Goal: Information Seeking & Learning: Compare options

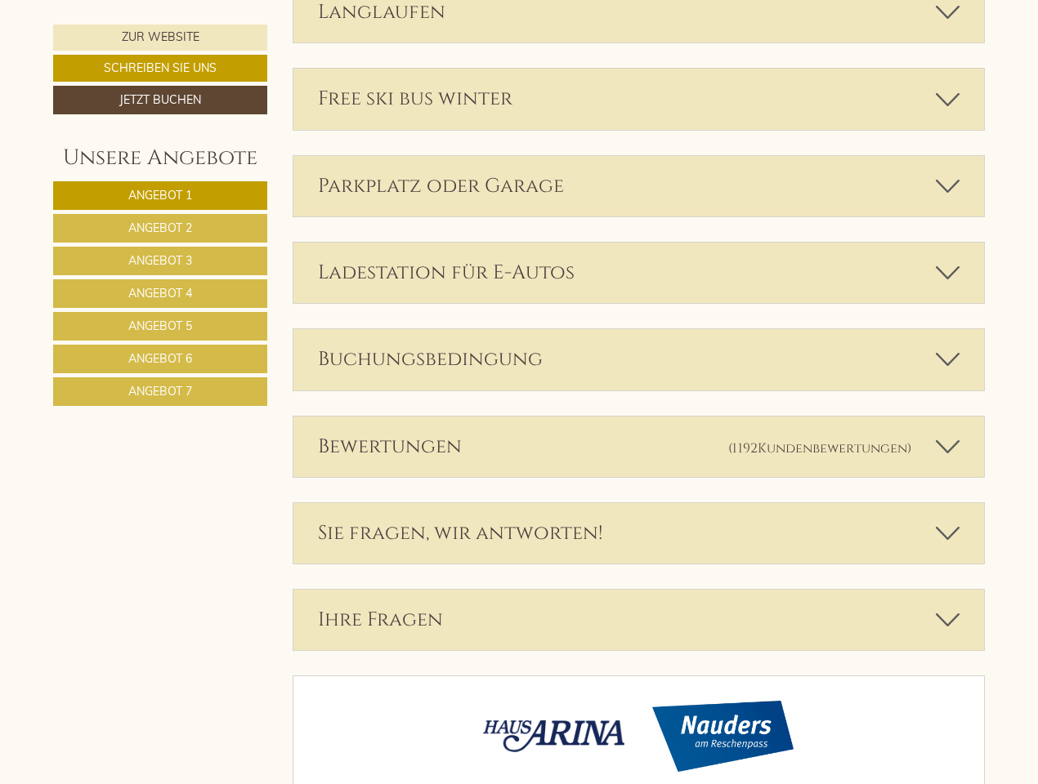
click at [519, 417] on div "Bewertungen (1192 Kundenbewertungen )" at bounding box center [638, 447] width 691 height 60
click at [160, 195] on span "Angebot 1" at bounding box center [160, 195] width 64 height 15
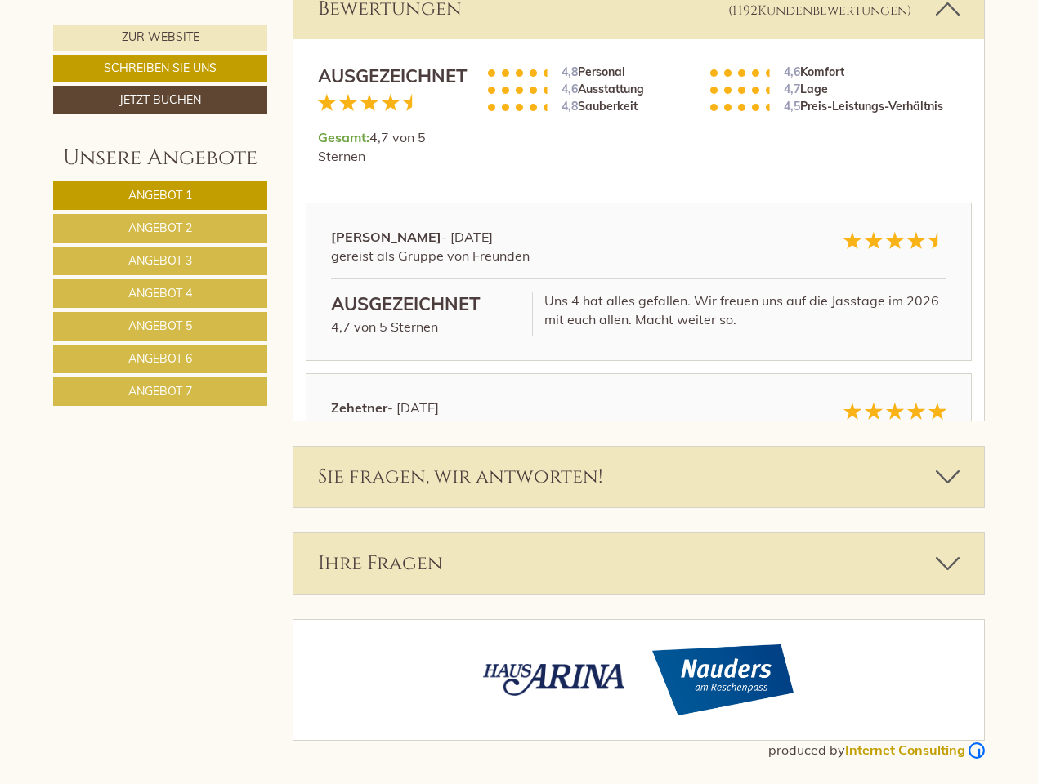
scroll to position [773, 0]
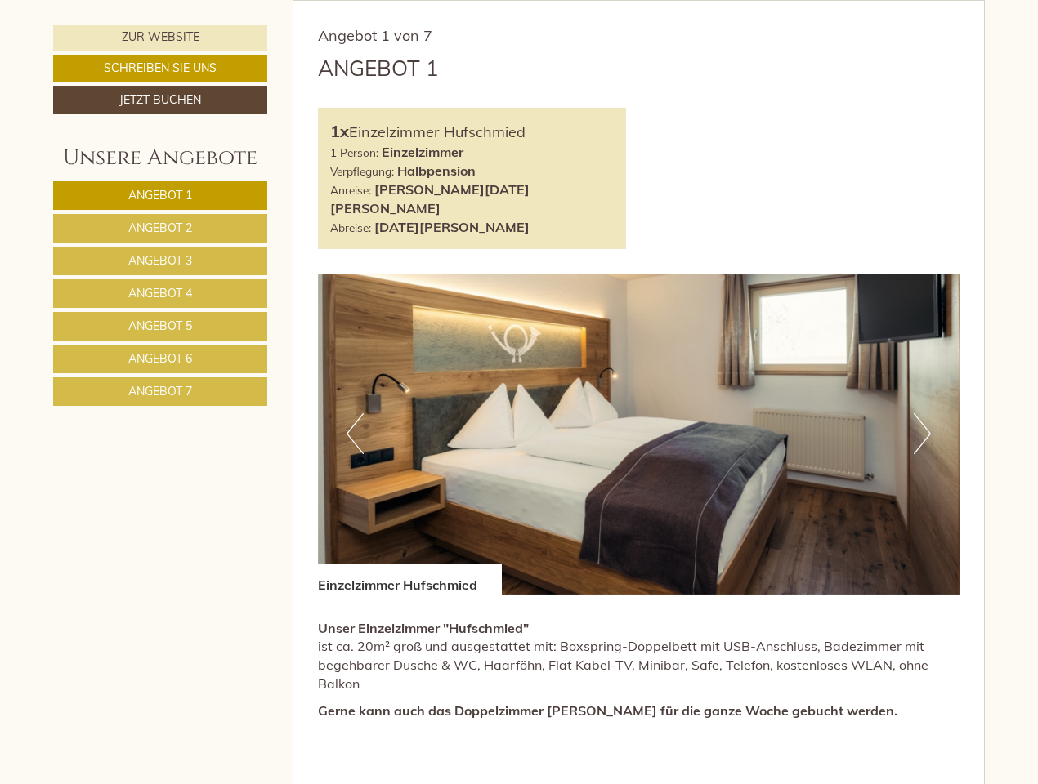
click at [160, 228] on span "Angebot 2" at bounding box center [160, 228] width 64 height 15
click at [160, 261] on span "Angebot 3" at bounding box center [160, 260] width 64 height 15
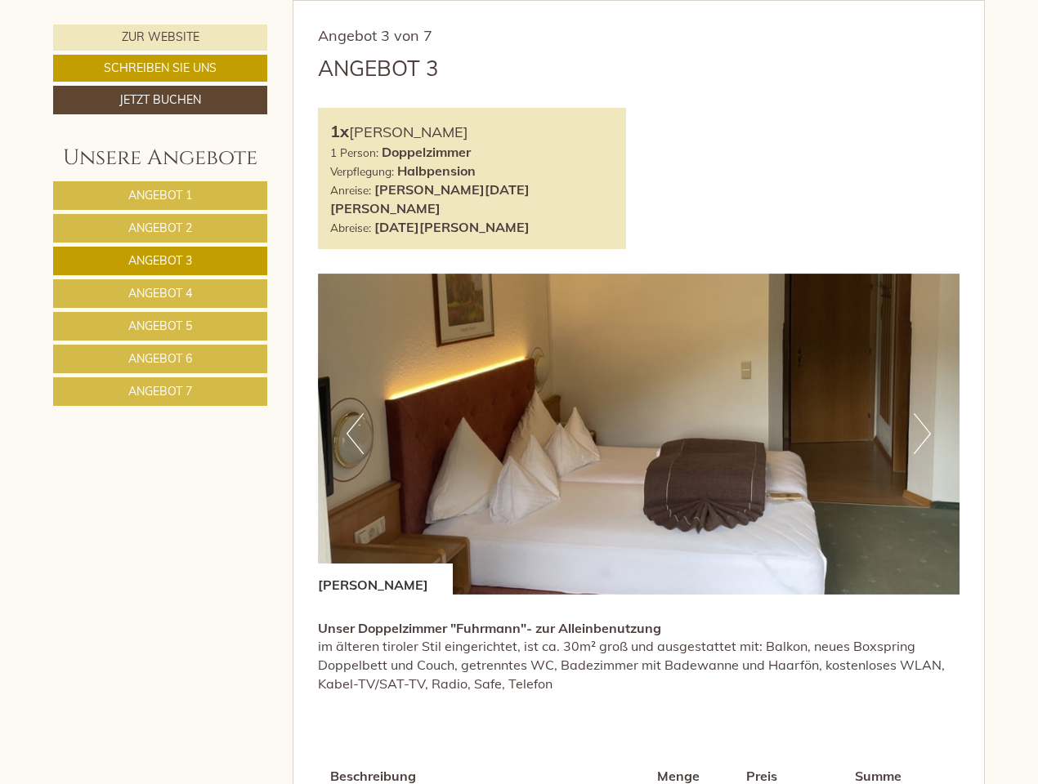
click at [160, 293] on span "Angebot 4" at bounding box center [160, 293] width 64 height 15
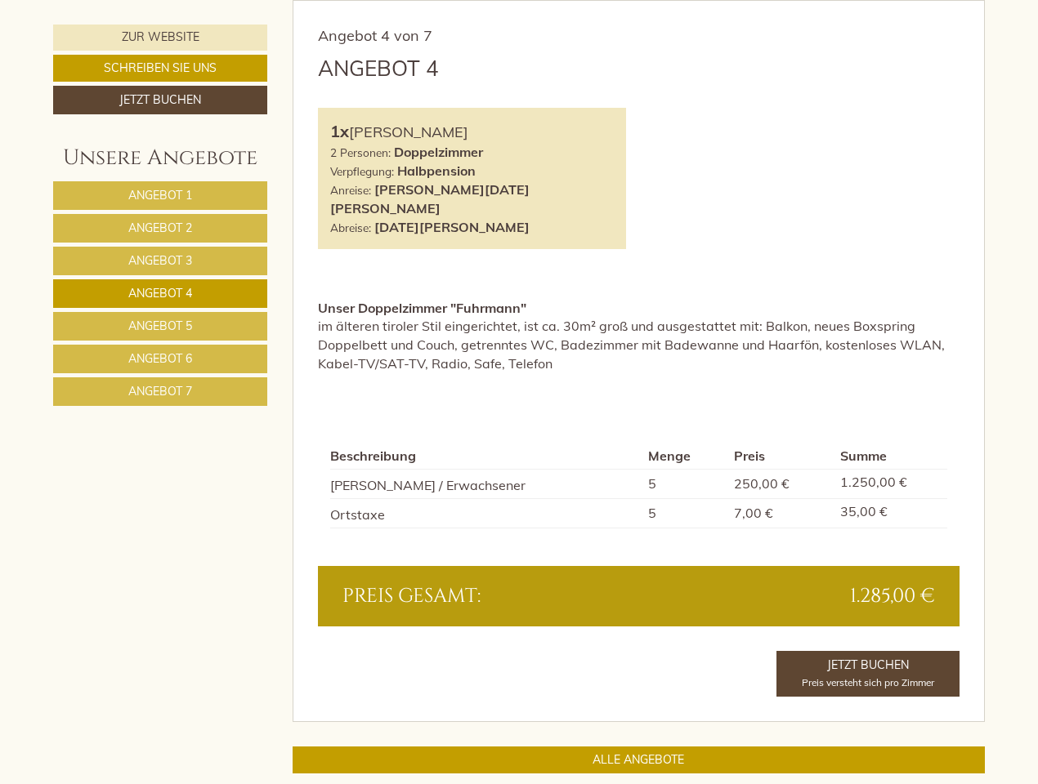
click at [160, 326] on span "Angebot 5" at bounding box center [160, 326] width 64 height 15
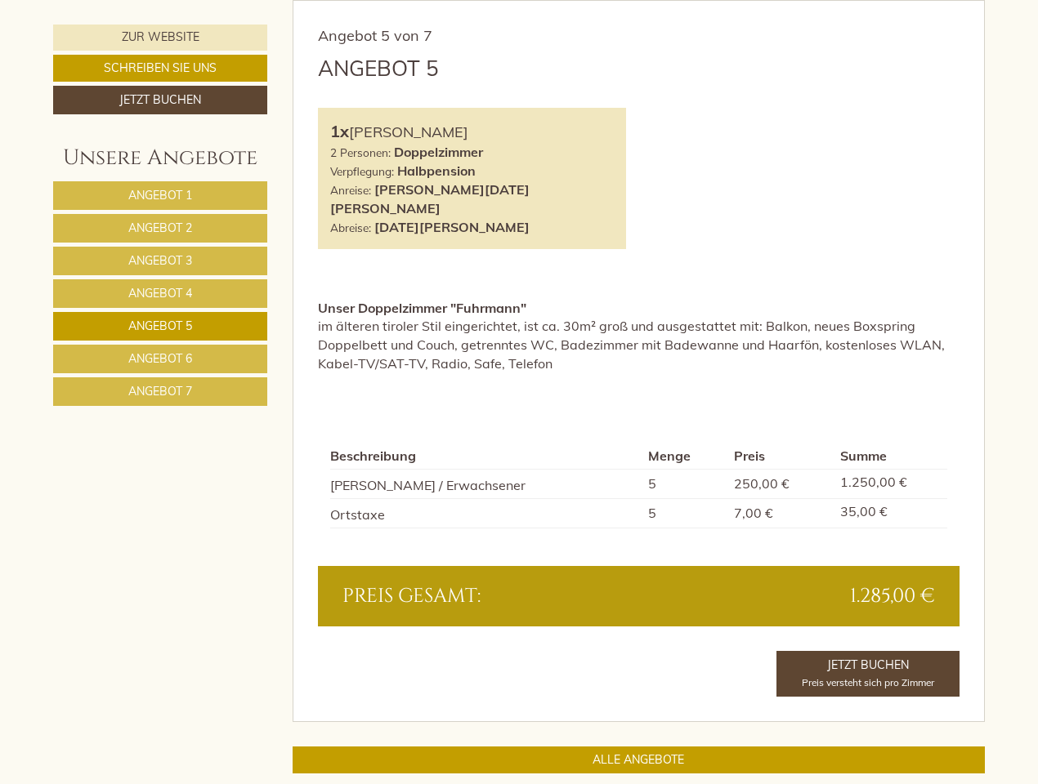
click at [160, 359] on span "Angebot 6" at bounding box center [160, 358] width 64 height 15
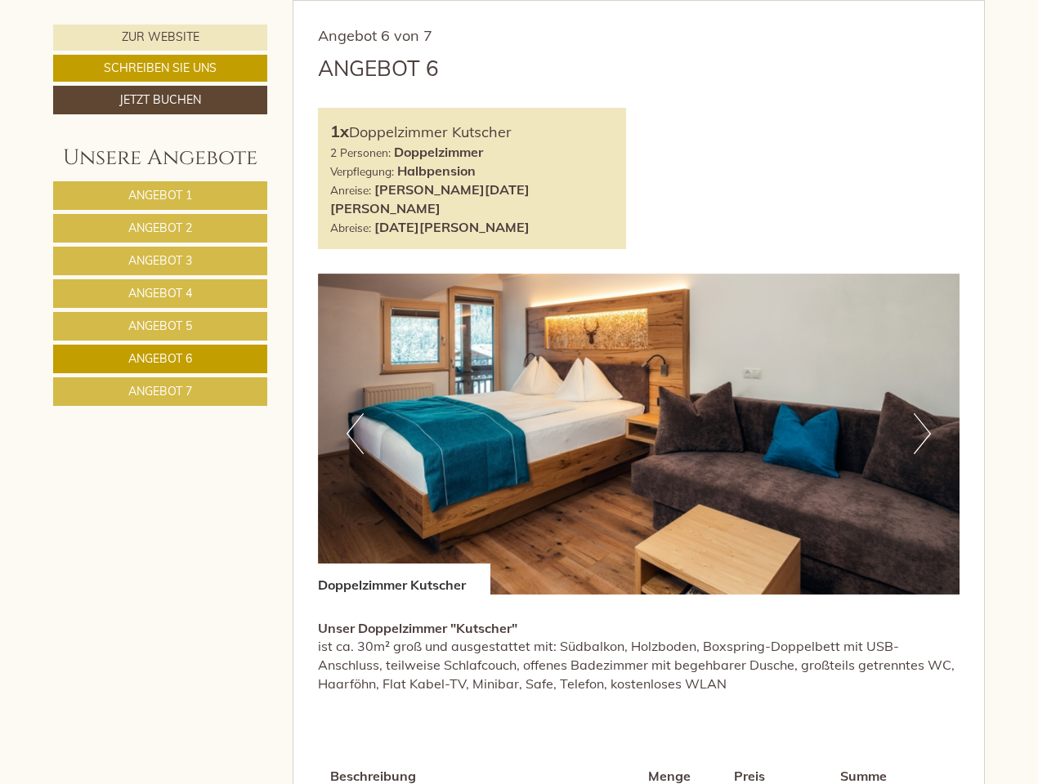
click at [160, 391] on span "Angebot 7" at bounding box center [160, 391] width 64 height 15
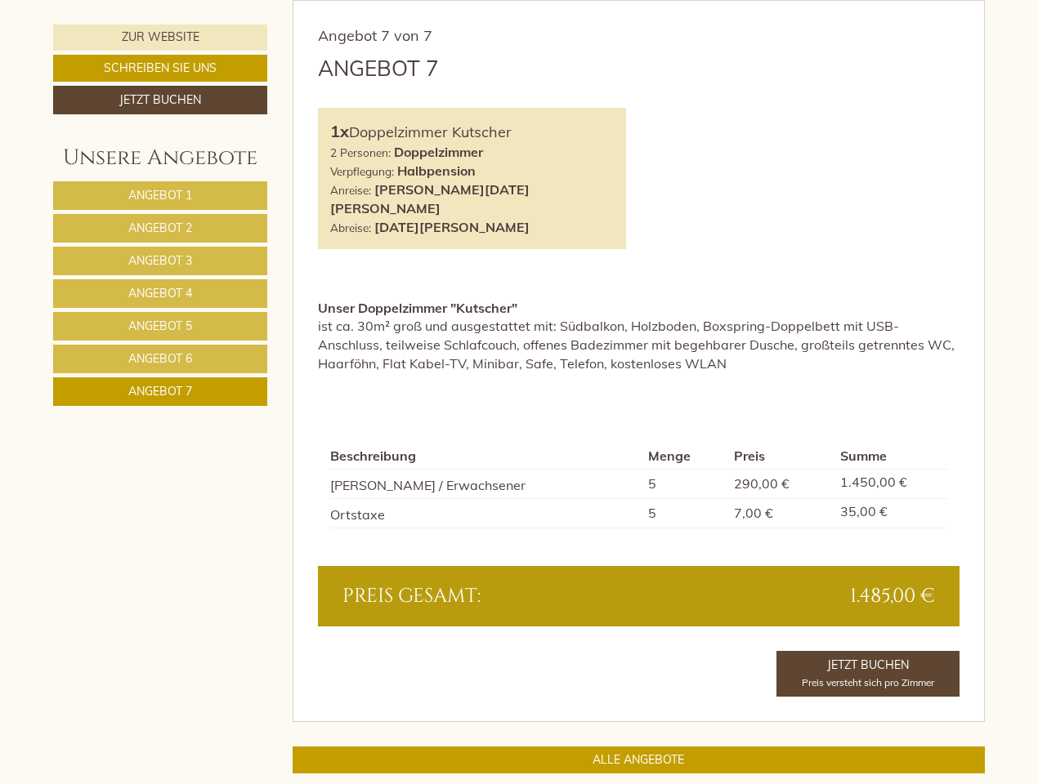
click at [355, 1] on div "Angebot 7 von 7 Angebot 7 1x Doppelzimmer Kutscher 2 Personen: Doppelzimmer Ver…" at bounding box center [638, 361] width 691 height 721
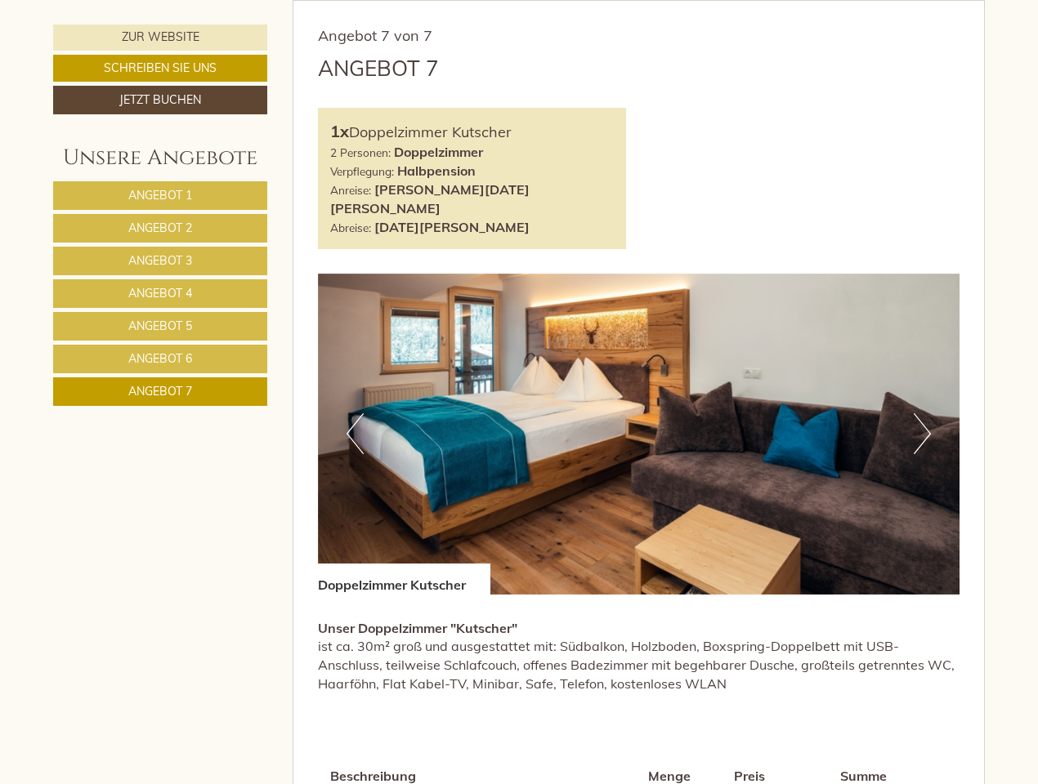
click at [639, 1] on div "Angebot 7 von 7 Angebot 7 1x Doppelzimmer Kutscher 2 Personen: Doppelzimmer Ver…" at bounding box center [638, 521] width 691 height 1041
